Goal: Transaction & Acquisition: Purchase product/service

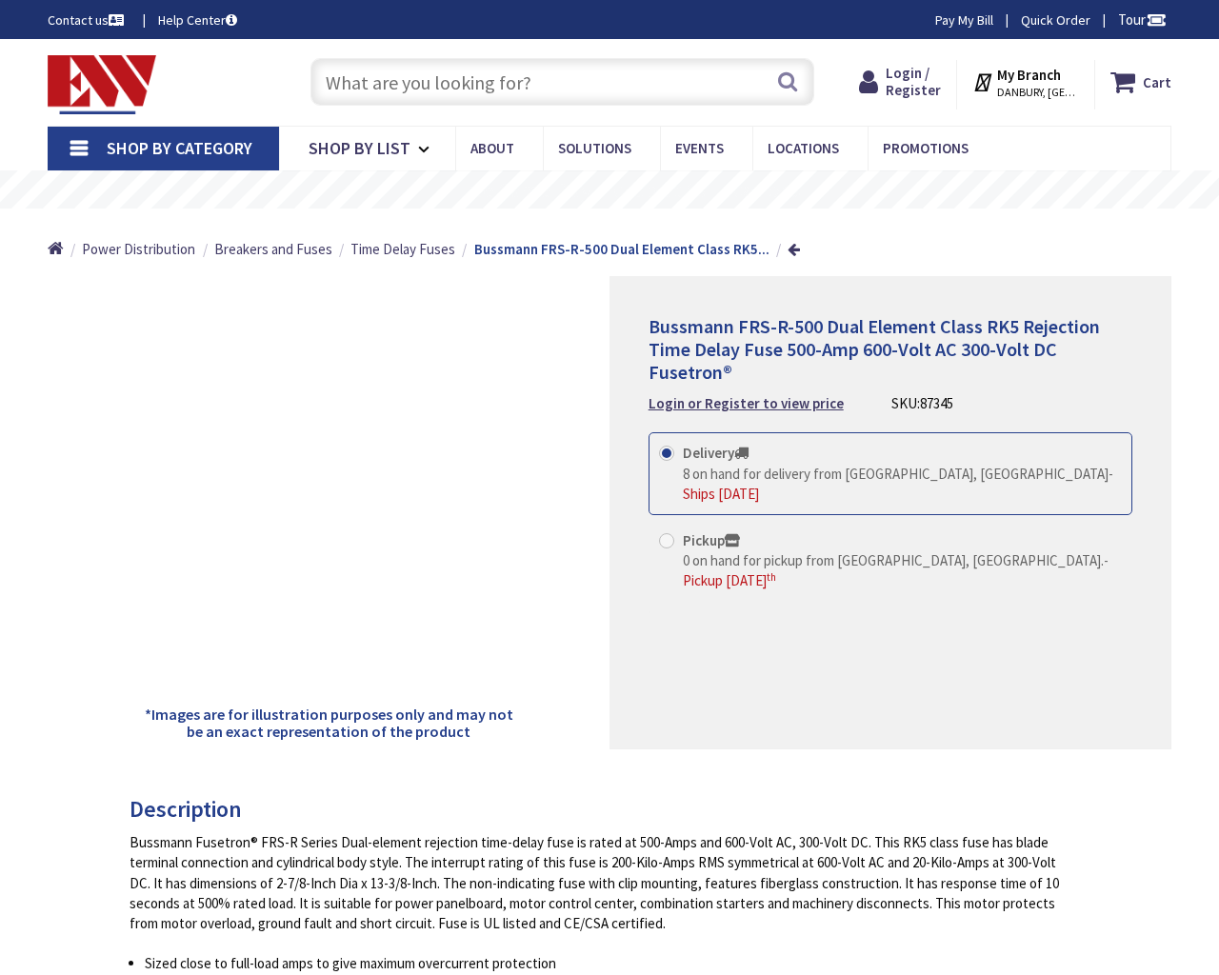
type input "[GEOGRAPHIC_DATA], [GEOGRAPHIC_DATA]"
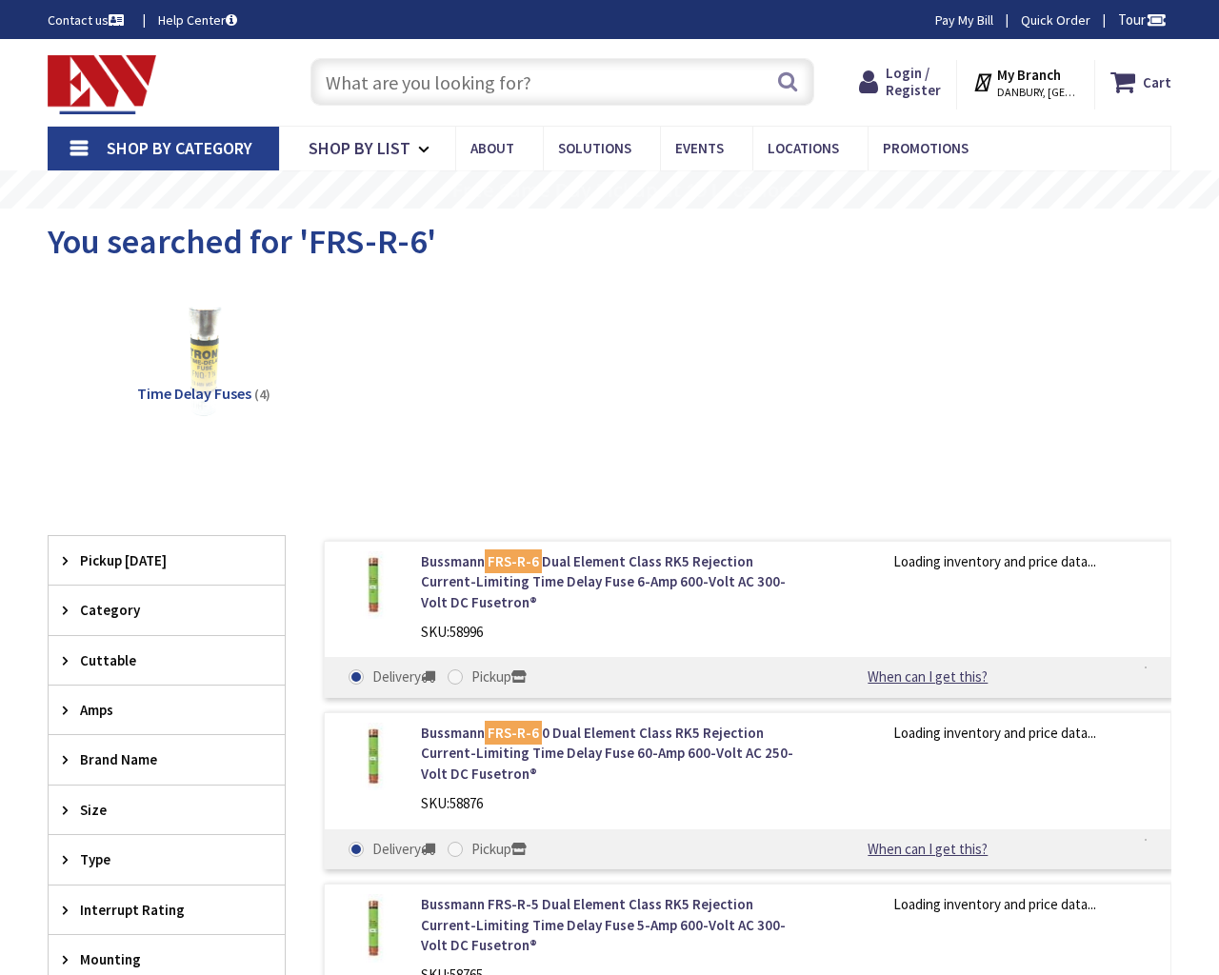
type input "[GEOGRAPHIC_DATA], [GEOGRAPHIC_DATA]"
